Goal: Information Seeking & Learning: Compare options

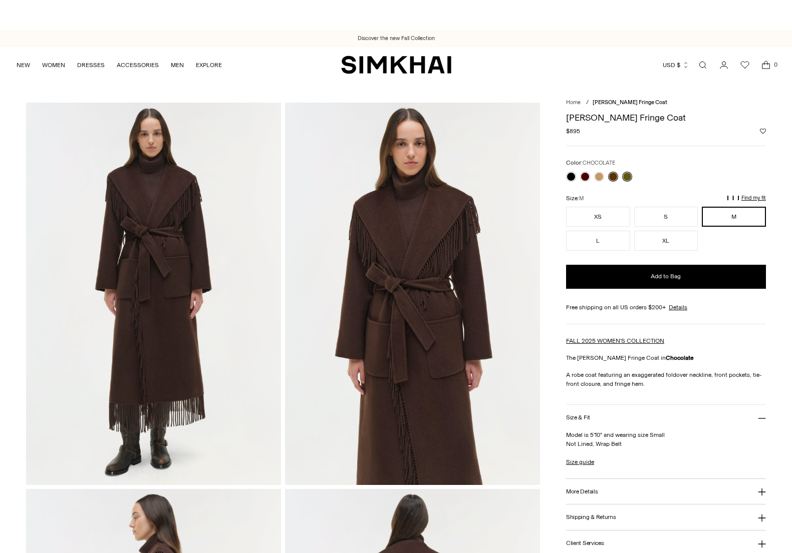
click at [628, 177] on link at bounding box center [627, 177] width 10 height 10
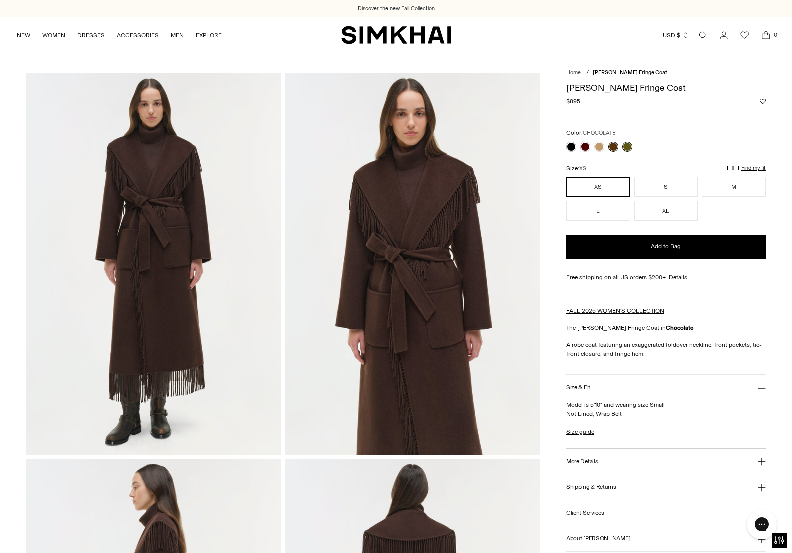
click at [628, 148] on link at bounding box center [627, 147] width 10 height 10
click at [617, 148] on link at bounding box center [613, 147] width 10 height 10
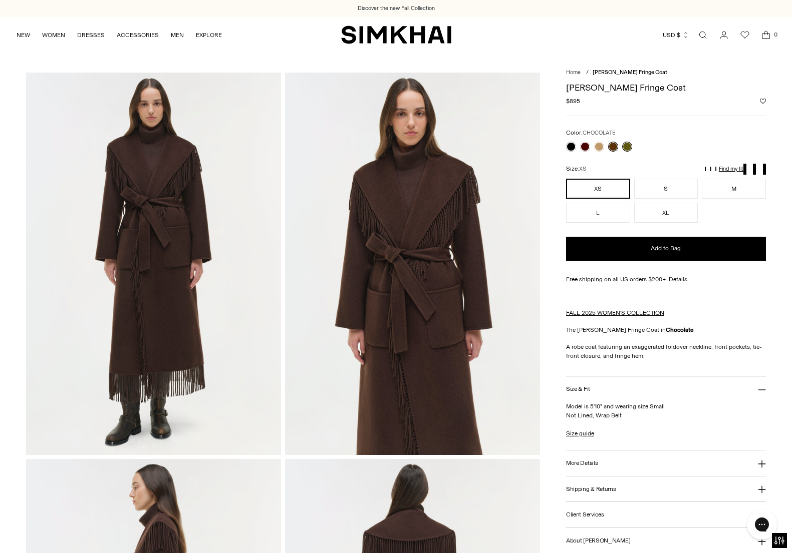
click at [629, 146] on link at bounding box center [627, 147] width 10 height 10
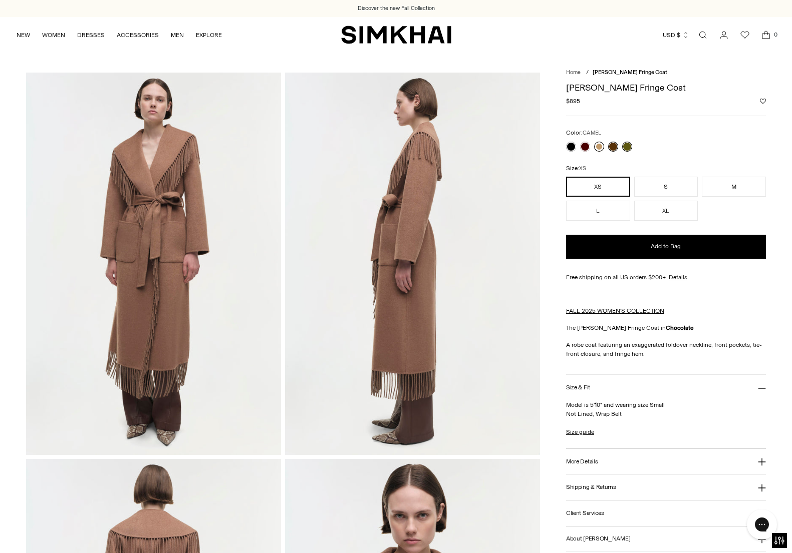
click at [600, 148] on link at bounding box center [599, 147] width 10 height 10
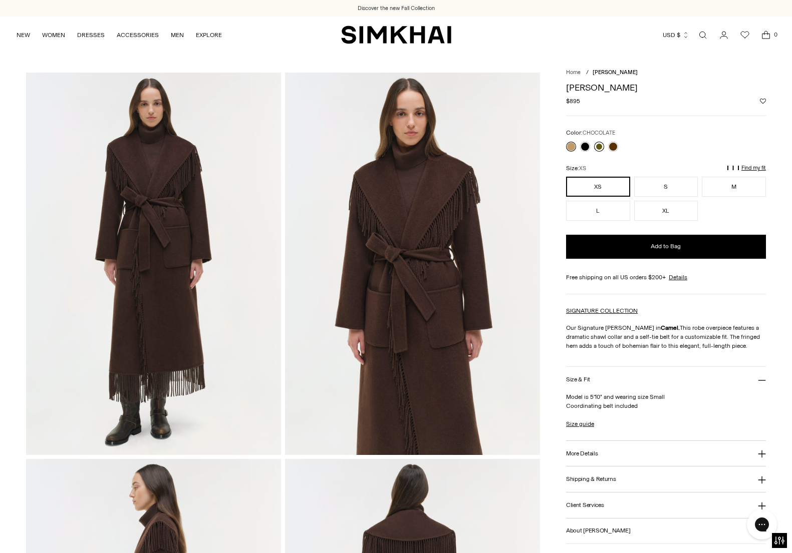
click at [598, 147] on link at bounding box center [599, 147] width 10 height 10
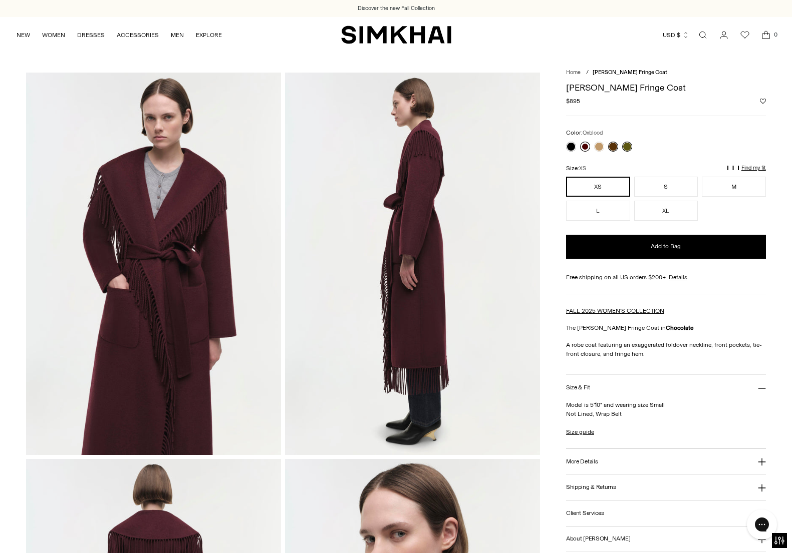
click at [587, 148] on link at bounding box center [585, 147] width 10 height 10
